Goal: Check status

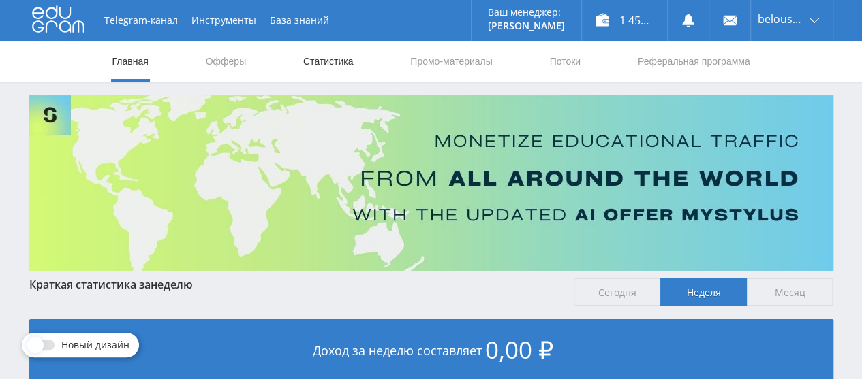
click at [326, 65] on link "Статистика" at bounding box center [328, 61] width 53 height 41
